Goal: Transaction & Acquisition: Purchase product/service

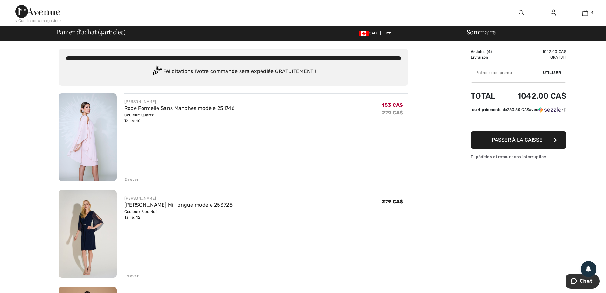
click at [553, 14] on img at bounding box center [553, 13] width 5 height 8
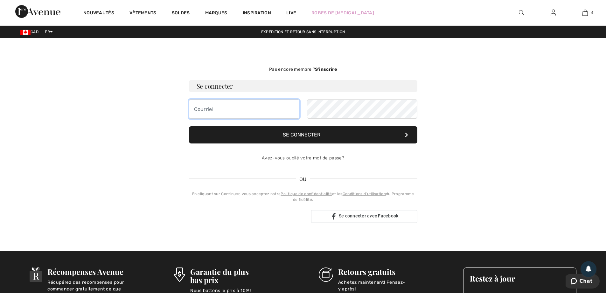
click at [235, 113] on input "email" at bounding box center [244, 108] width 110 height 19
type input "[PERSON_NAME][EMAIL_ADDRESS][DOMAIN_NAME]"
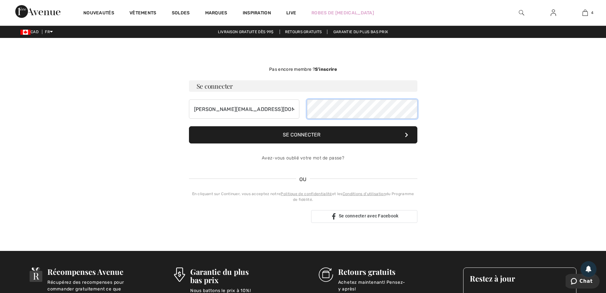
click at [189, 126] on button "Se connecter" at bounding box center [303, 134] width 229 height 17
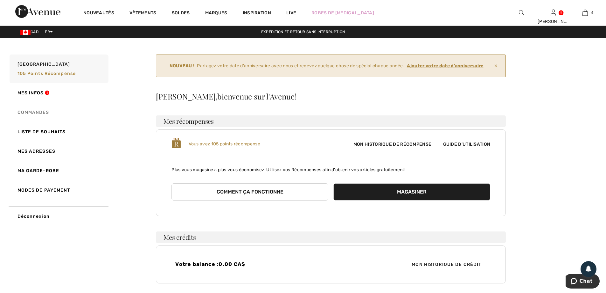
click at [43, 111] on link "Commandes" at bounding box center [58, 111] width 100 height 19
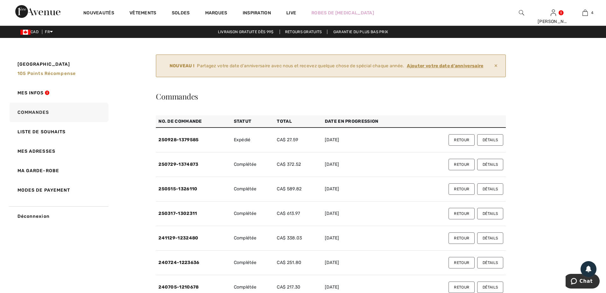
click at [460, 139] on button "Retour" at bounding box center [462, 139] width 26 height 11
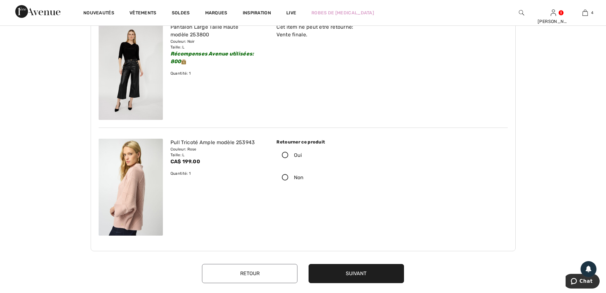
scroll to position [127, 0]
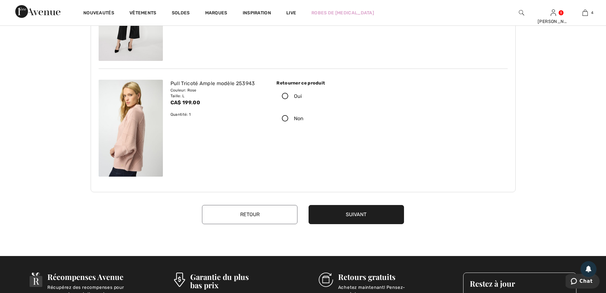
click at [254, 215] on button "Retour" at bounding box center [249, 214] width 95 height 19
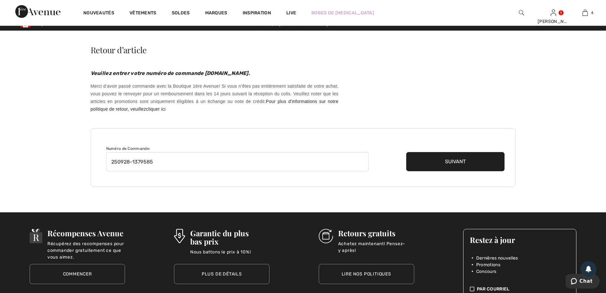
scroll to position [0, 0]
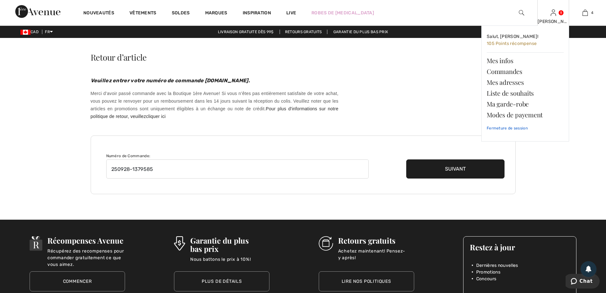
click at [507, 128] on link "Fermeture de session" at bounding box center [525, 128] width 77 height 16
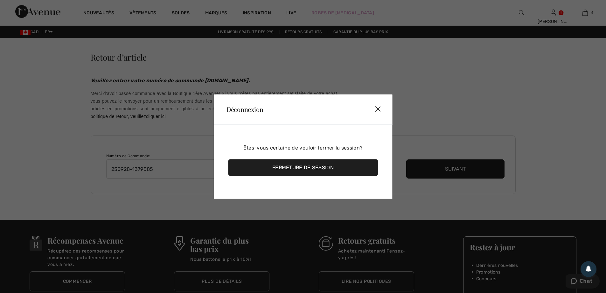
click at [332, 170] on div "Fermeture de session" at bounding box center [303, 167] width 150 height 17
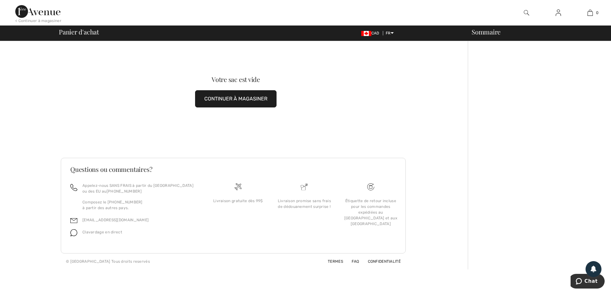
click at [217, 98] on button "CONTINUER À MAGASINER" at bounding box center [235, 98] width 81 height 17
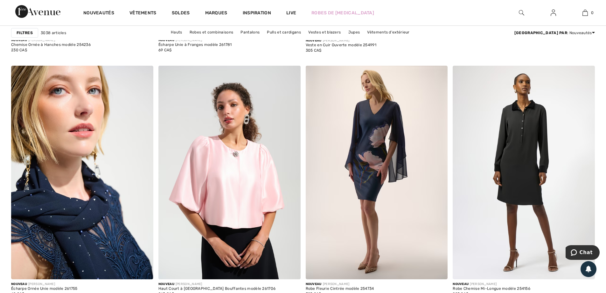
scroll to position [509, 0]
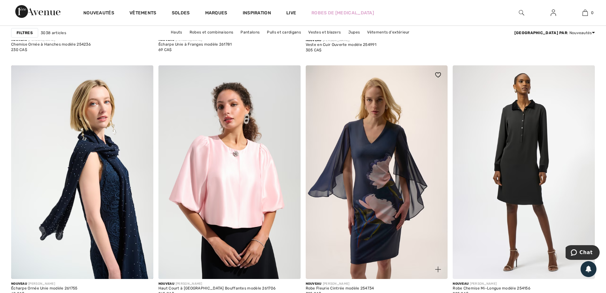
click at [381, 162] on img at bounding box center [377, 171] width 142 height 213
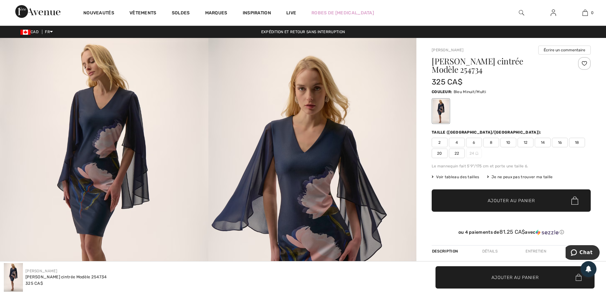
click at [523, 138] on span "12" at bounding box center [526, 143] width 16 height 10
click at [508, 197] on span "Ajouter au panier" at bounding box center [511, 200] width 47 height 7
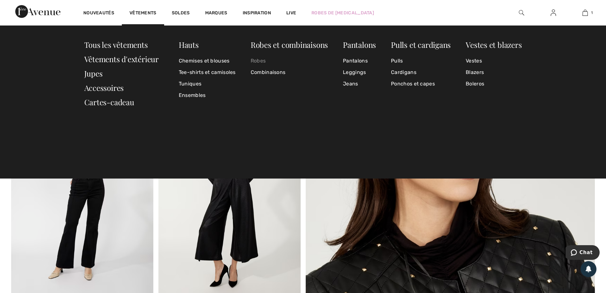
click at [259, 62] on link "Robes" at bounding box center [289, 60] width 77 height 11
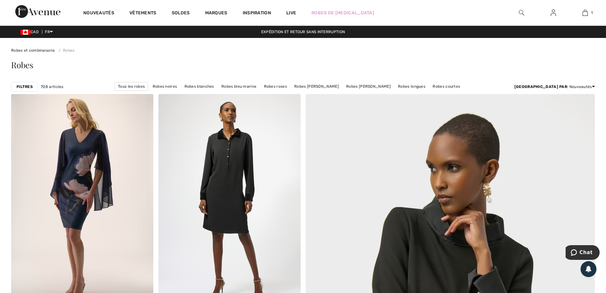
click at [25, 85] on strong "Filtres" at bounding box center [25, 87] width 16 height 6
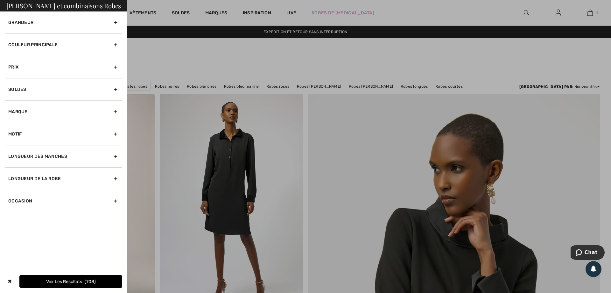
click at [117, 45] on div "Couleur Principale" at bounding box center [63, 44] width 117 height 22
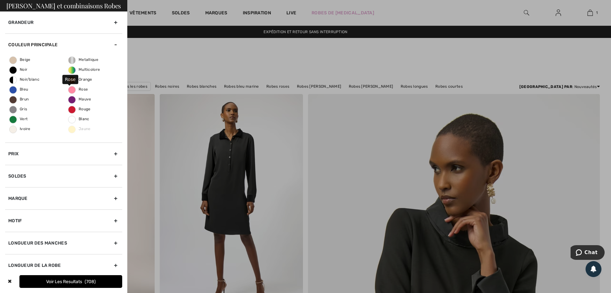
click at [77, 90] on span "Rose" at bounding box center [77, 89] width 19 height 4
click at [0, 0] on input "Rose" at bounding box center [0, 0] width 0 height 0
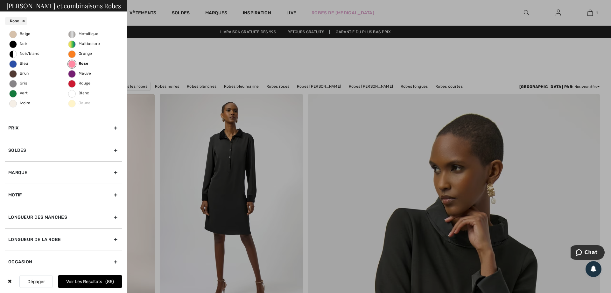
scroll to position [48, 0]
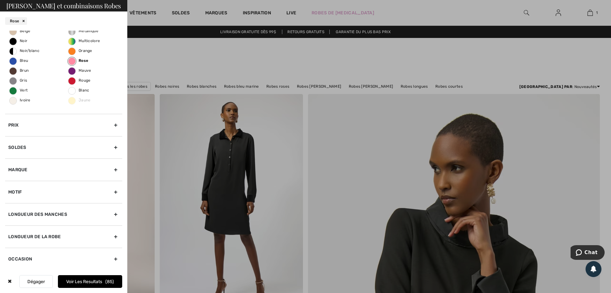
click at [85, 280] on button "Voir les resultats 85" at bounding box center [90, 281] width 64 height 13
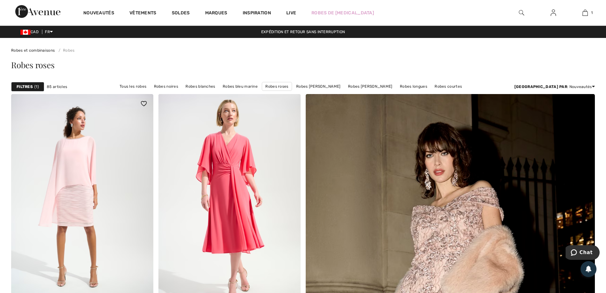
click at [79, 193] on img at bounding box center [82, 200] width 142 height 213
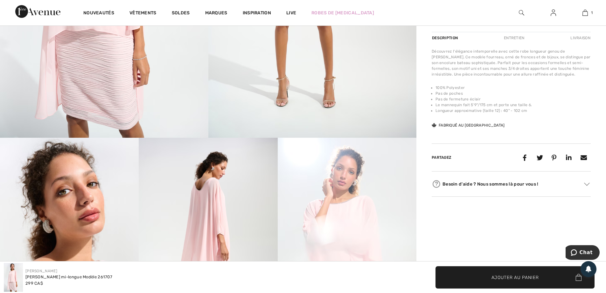
scroll to position [191, 0]
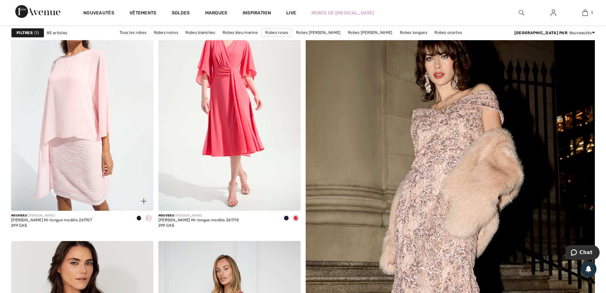
scroll to position [95, 0]
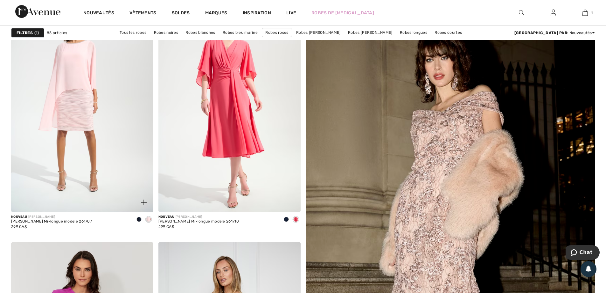
click at [84, 119] on img at bounding box center [82, 104] width 142 height 213
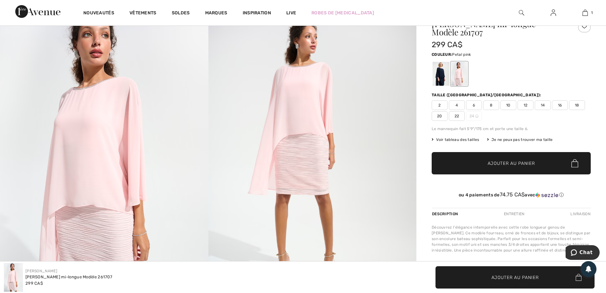
scroll to position [32, 0]
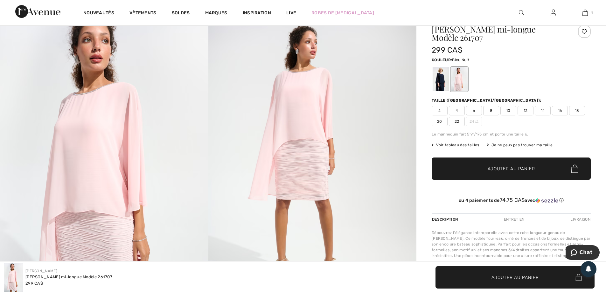
click at [440, 80] on div at bounding box center [441, 79] width 17 height 24
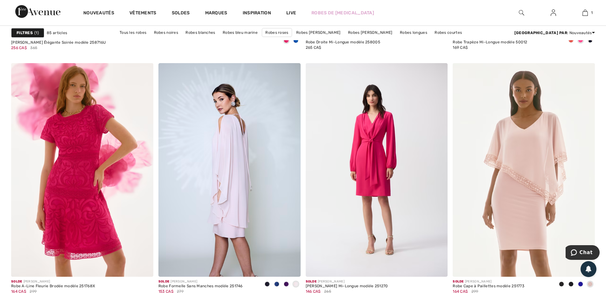
scroll to position [2483, 0]
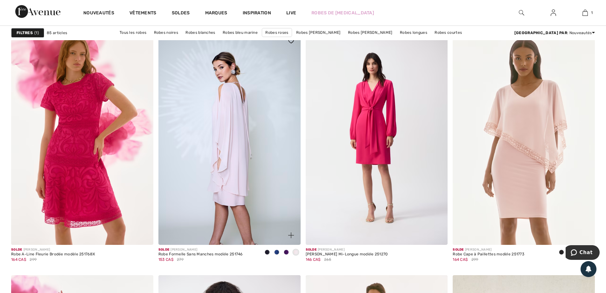
click at [229, 167] on img at bounding box center [230, 137] width 142 height 213
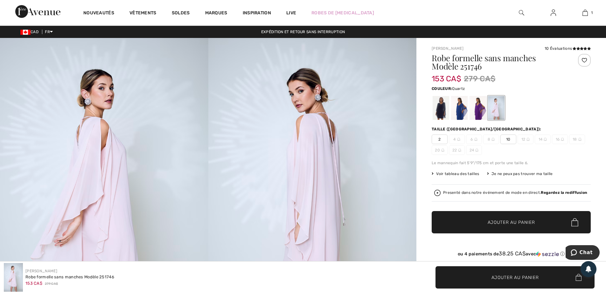
click at [508, 140] on span "10" at bounding box center [509, 139] width 16 height 10
click at [505, 223] on span "Ajouter au panier" at bounding box center [511, 222] width 47 height 7
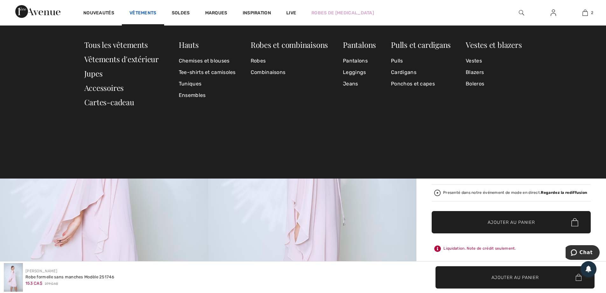
click at [149, 15] on link "Vêtements" at bounding box center [143, 13] width 27 height 7
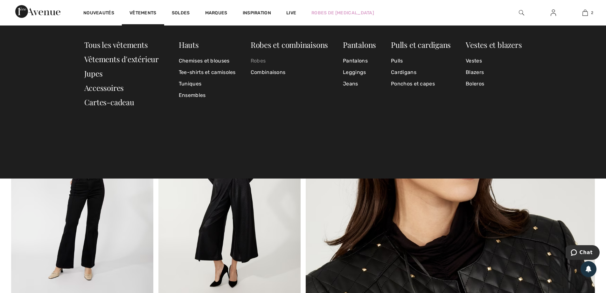
click at [257, 60] on link "Robes" at bounding box center [289, 60] width 77 height 11
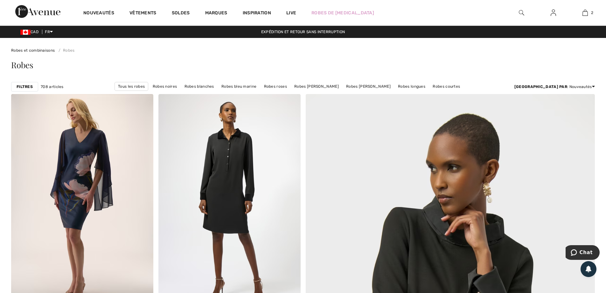
click at [26, 88] on strong "Filtres" at bounding box center [25, 87] width 16 height 6
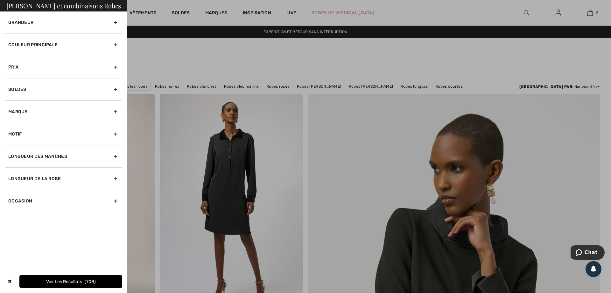
click at [117, 45] on div "Couleur Principale" at bounding box center [63, 44] width 117 height 22
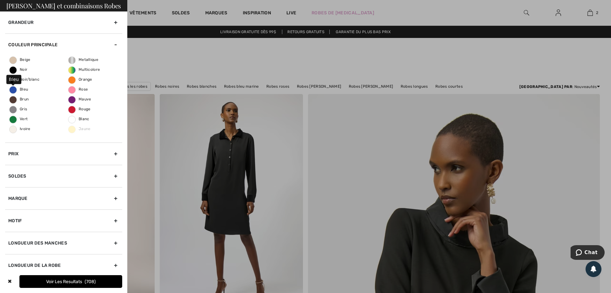
click at [14, 89] on span "Bleu" at bounding box center [19, 89] width 18 height 4
click at [0, 0] on input "Bleu" at bounding box center [0, 0] width 0 height 0
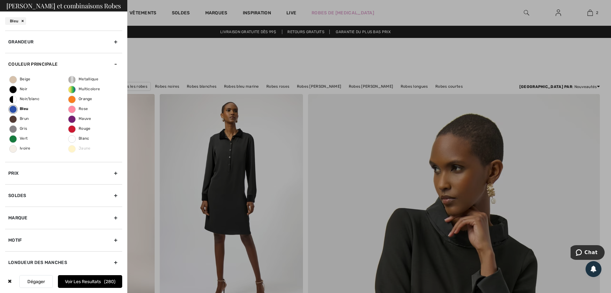
click at [79, 279] on button "Voir les resultats 280" at bounding box center [90, 281] width 64 height 13
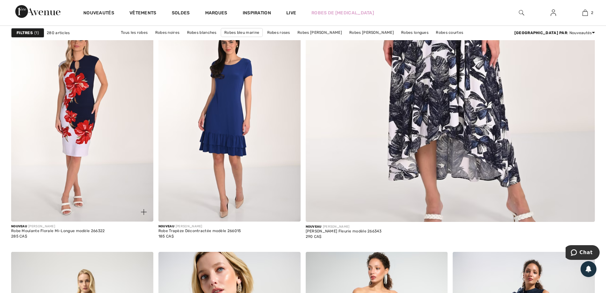
scroll to position [318, 0]
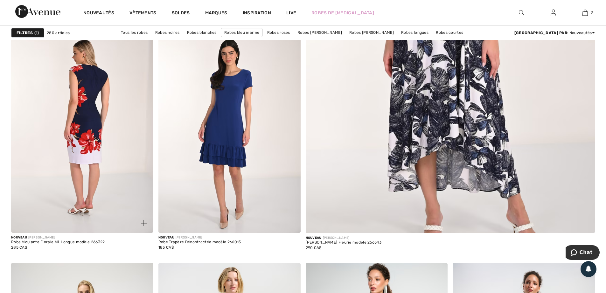
click at [77, 146] on img at bounding box center [82, 125] width 142 height 213
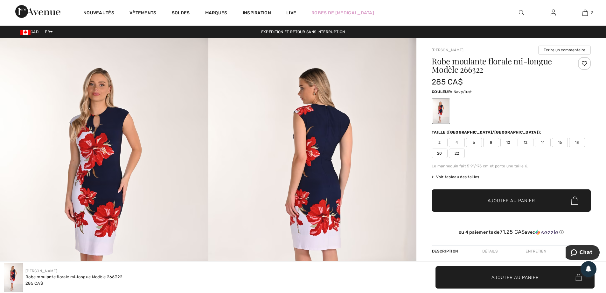
click at [523, 141] on span "12" at bounding box center [526, 143] width 16 height 10
click at [508, 198] on span "Ajouter au panier" at bounding box center [511, 200] width 47 height 7
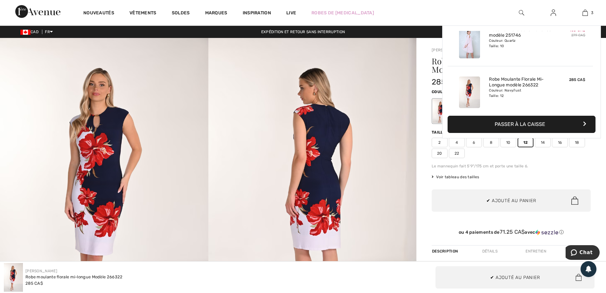
scroll to position [69, 0]
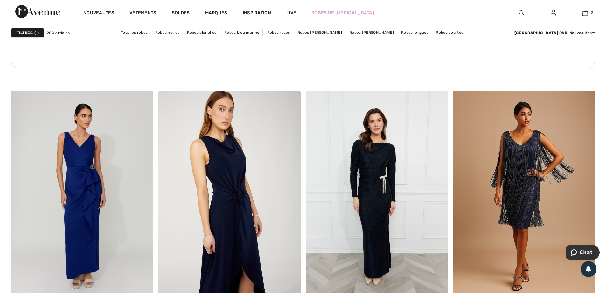
scroll to position [1146, 0]
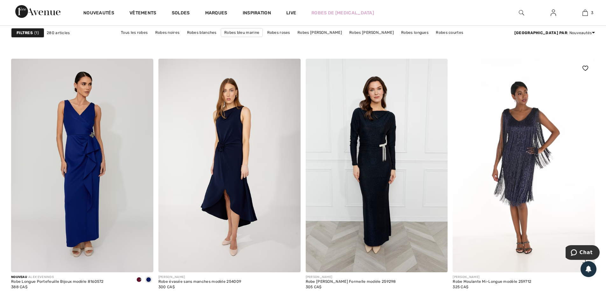
click at [514, 156] on img at bounding box center [524, 165] width 142 height 213
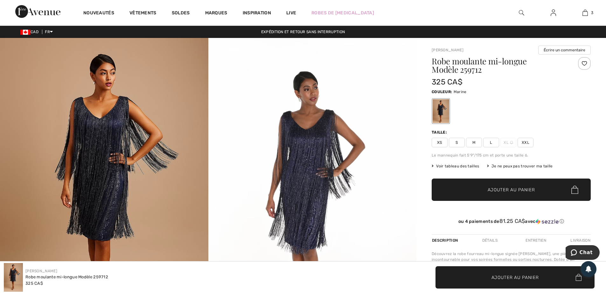
click at [492, 144] on span "L" at bounding box center [491, 143] width 16 height 10
click at [496, 189] on span "Ajouter au panier" at bounding box center [511, 189] width 47 height 7
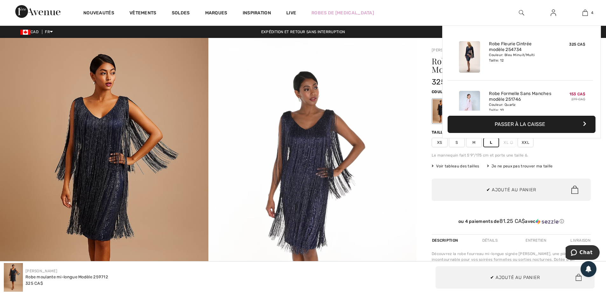
scroll to position [119, 0]
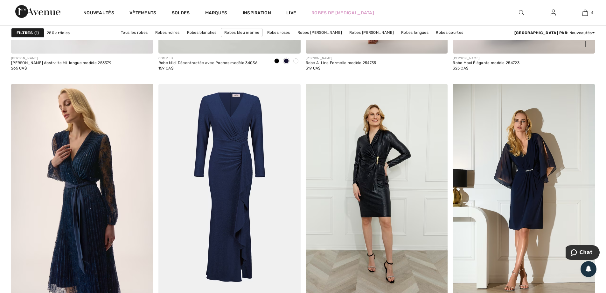
scroll to position [2706, 0]
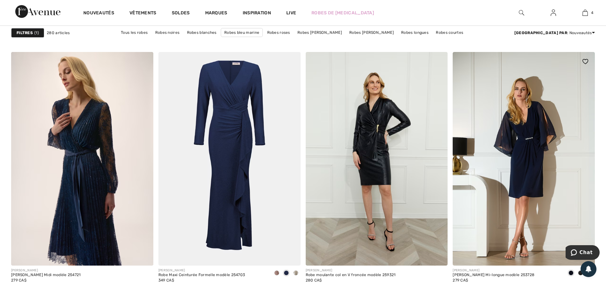
click at [526, 169] on img at bounding box center [524, 158] width 142 height 213
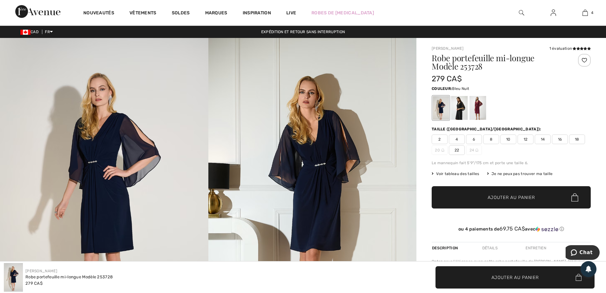
click at [527, 140] on span "12" at bounding box center [526, 139] width 16 height 10
click at [504, 194] on span "Ajouter au panier" at bounding box center [511, 197] width 47 height 7
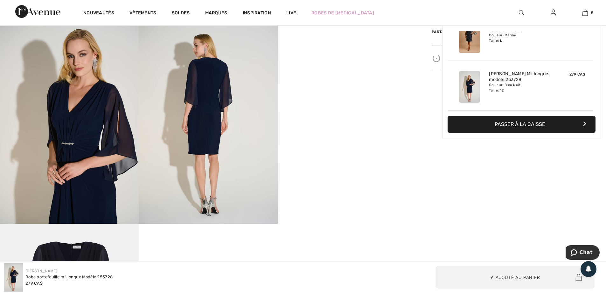
scroll to position [350, 0]
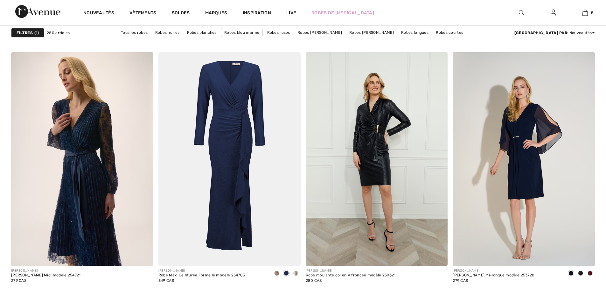
scroll to position [2705, 0]
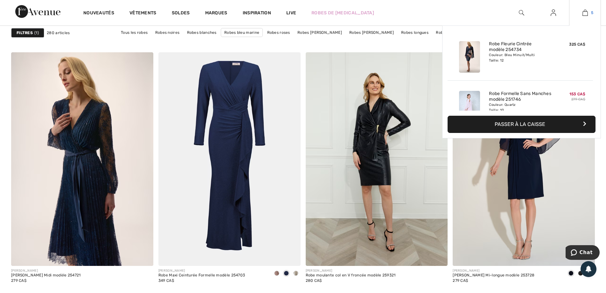
click at [585, 13] on img at bounding box center [585, 13] width 5 height 8
